Goal: Task Accomplishment & Management: Manage account settings

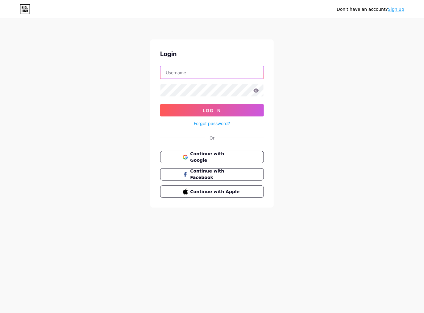
type input "[EMAIL_ADDRESS][DOMAIN_NAME]"
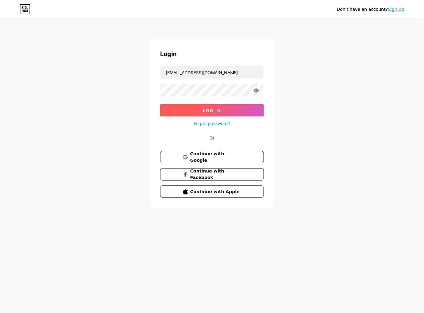
click at [254, 106] on button "Log In" at bounding box center [212, 110] width 104 height 12
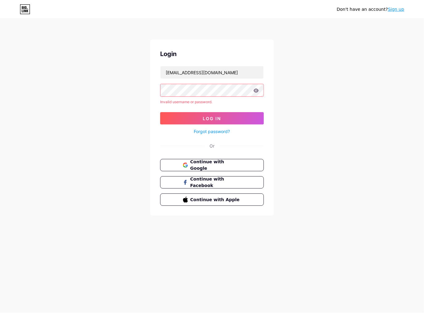
drag, startPoint x: 254, startPoint y: 96, endPoint x: 305, endPoint y: 69, distance: 57.8
click at [311, 64] on div "Don't have an account? Sign up Login [EMAIL_ADDRESS][DOMAIN_NAME] Invalid usern…" at bounding box center [212, 118] width 424 height 236
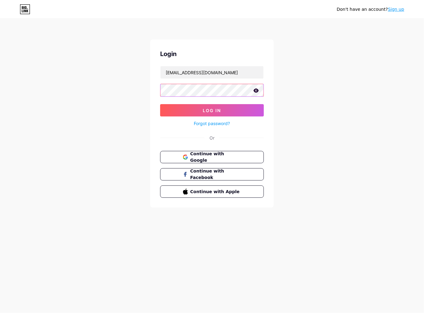
click at [160, 104] on button "Log In" at bounding box center [212, 110] width 104 height 12
drag, startPoint x: 258, startPoint y: 89, endPoint x: 252, endPoint y: 102, distance: 14.5
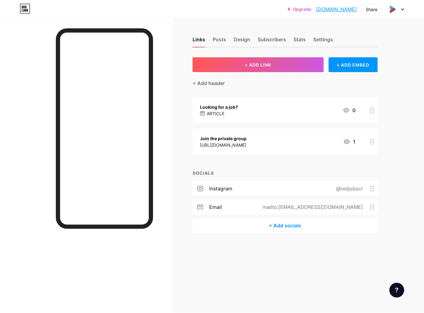
click at [309, 40] on div "Links Posts Design Subscribers Stats Settings" at bounding box center [284, 37] width 185 height 22
click at [318, 37] on div "Settings" at bounding box center [323, 41] width 20 height 11
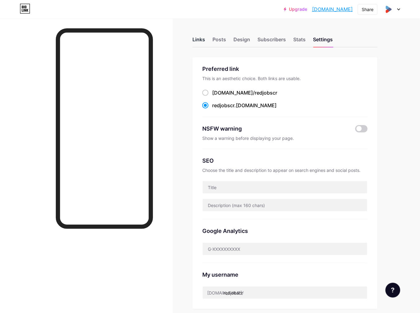
click at [198, 40] on div "Links" at bounding box center [198, 41] width 13 height 11
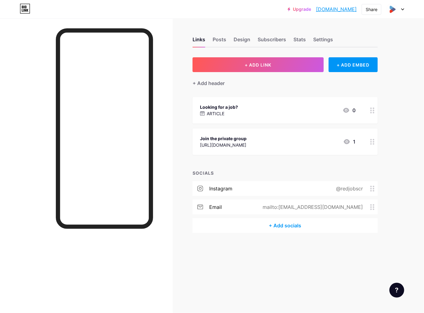
click at [373, 113] on div at bounding box center [372, 110] width 10 height 27
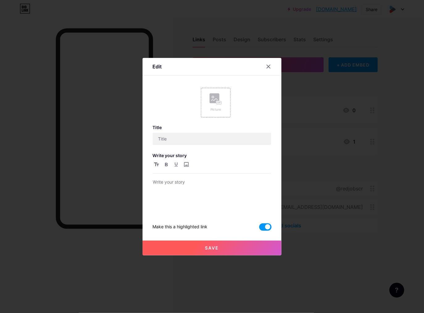
type input "Looking for a job?"
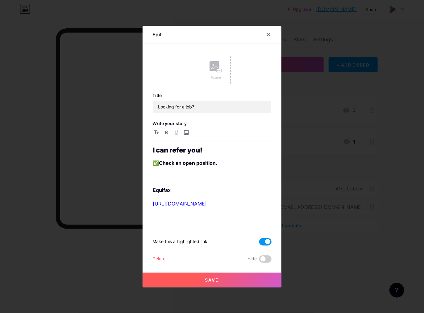
click at [186, 258] on div "Delete Hide" at bounding box center [211, 259] width 119 height 7
click at [158, 263] on div "Save" at bounding box center [211, 275] width 139 height 25
click at [158, 259] on div "Delete" at bounding box center [158, 259] width 13 height 7
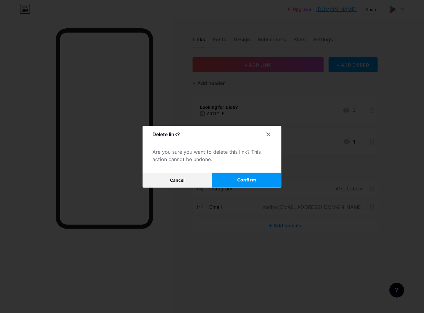
click at [230, 176] on button "Confirm" at bounding box center [246, 180] width 69 height 15
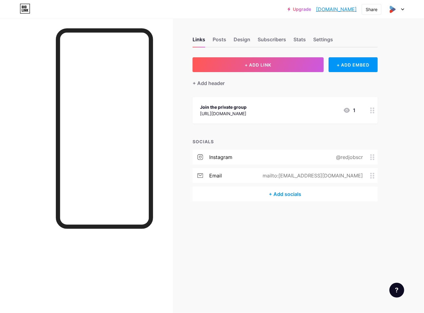
click at [313, 39] on div "Links Posts Design Subscribers Stats Settings" at bounding box center [284, 37] width 185 height 22
click at [215, 39] on div "Posts" at bounding box center [219, 41] width 14 height 11
click at [243, 38] on div "Design" at bounding box center [241, 41] width 17 height 11
click at [273, 40] on div "Subscribers" at bounding box center [271, 41] width 28 height 11
click at [207, 38] on div "Links Posts Design Subscribers Stats Settings" at bounding box center [284, 37] width 185 height 22
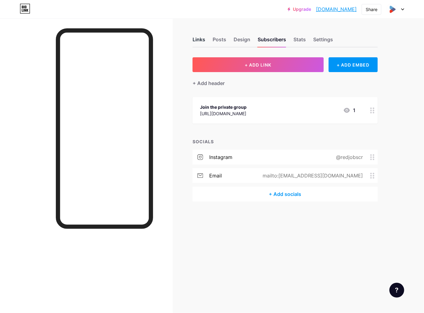
click at [199, 40] on div "Links" at bounding box center [198, 41] width 13 height 11
click at [371, 112] on icon at bounding box center [372, 111] width 4 height 6
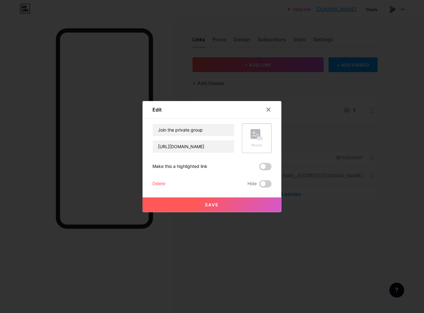
click at [200, 205] on button "Save" at bounding box center [211, 205] width 139 height 15
click at [159, 180] on div "Delete" at bounding box center [158, 183] width 13 height 7
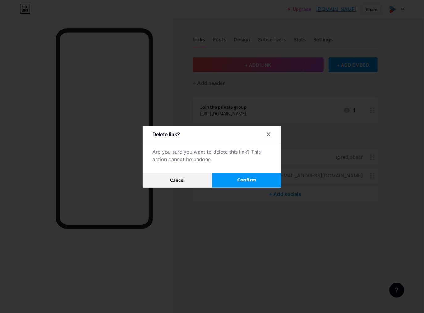
click at [232, 175] on button "Confirm" at bounding box center [246, 180] width 69 height 15
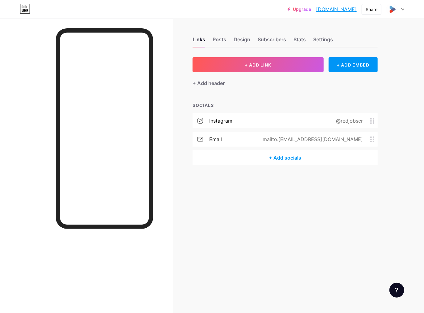
click at [319, 202] on div "Links Posts Design Subscribers Stats Settings + ADD LINK + ADD EMBED + Add head…" at bounding box center [201, 156] width 403 height 313
click at [326, 40] on div "Settings" at bounding box center [323, 41] width 20 height 11
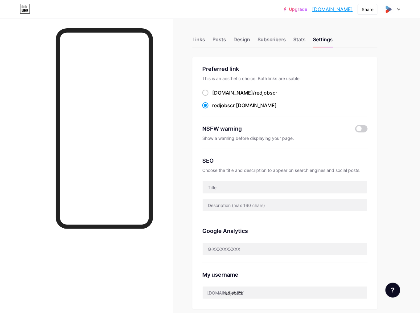
click at [401, 10] on div "Upgrade redjobscr.bio.l... [DOMAIN_NAME] Share Switch accounts Red Jobs Cr [DOM…" at bounding box center [210, 9] width 420 height 11
click at [399, 7] on div at bounding box center [391, 9] width 18 height 11
click at [350, 72] on link "Account settings" at bounding box center [361, 70] width 76 height 17
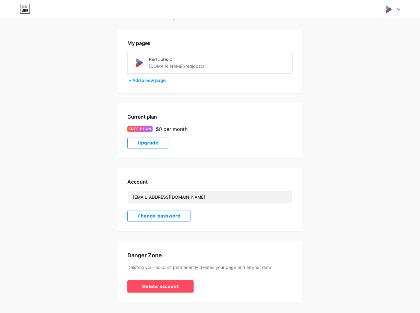
scroll to position [31, 0]
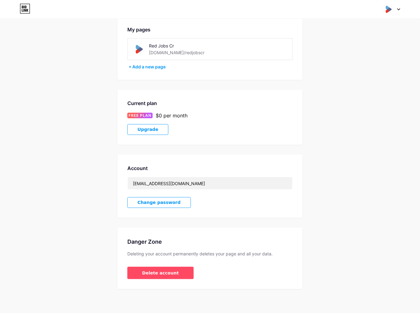
click at [176, 279] on div "Danger Zone Deleting your account permanently deletes your page and all your da…" at bounding box center [209, 258] width 185 height 61
click at [166, 263] on div "Danger Zone Deleting your account permanently deletes your page and all your da…" at bounding box center [209, 258] width 185 height 61
click at [165, 272] on span "Delete account" at bounding box center [160, 273] width 37 height 6
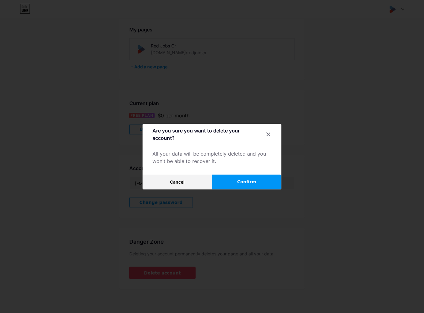
click at [247, 188] on button "Confirm" at bounding box center [246, 182] width 69 height 15
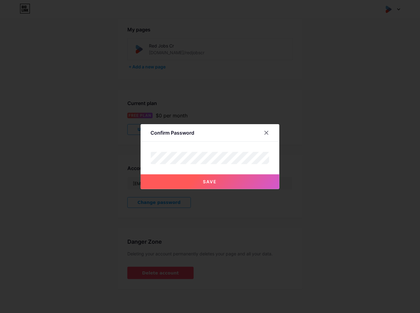
click at [260, 179] on button "Save" at bounding box center [210, 181] width 139 height 15
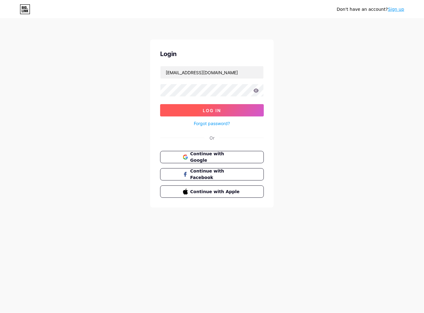
click at [254, 112] on button "Log In" at bounding box center [212, 110] width 104 height 12
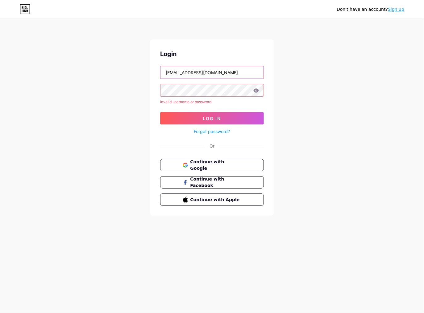
click at [203, 73] on input "[EMAIL_ADDRESS][DOMAIN_NAME]" at bounding box center [211, 72] width 103 height 12
click at [397, 7] on link "Sign up" at bounding box center [396, 9] width 16 height 5
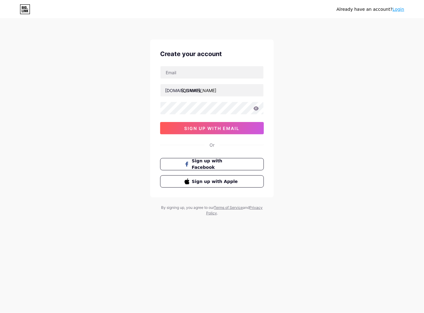
type input "[EMAIL_ADDRESS][DOMAIN_NAME]"
click at [295, 105] on div "Already have an account? Login Create your account [DOMAIN_NAME]/ [EMAIL_ADDRES…" at bounding box center [212, 118] width 424 height 236
